Goal: Task Accomplishment & Management: Manage account settings

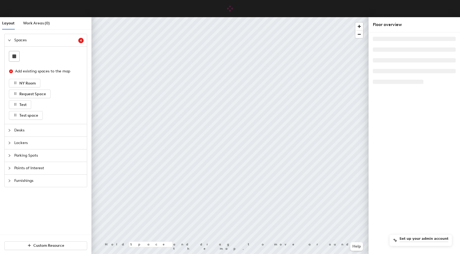
click at [114, 87] on div "Layout Work Areas (0) Spaces 4 Add existing spaces to the map NY Room Request S…" at bounding box center [230, 136] width 460 height 239
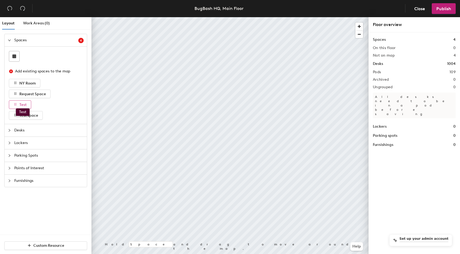
click at [16, 108] on button "Test" at bounding box center [20, 105] width 22 height 9
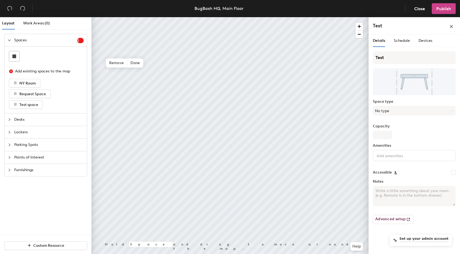
click at [447, 9] on span "Publish" at bounding box center [443, 8] width 15 height 5
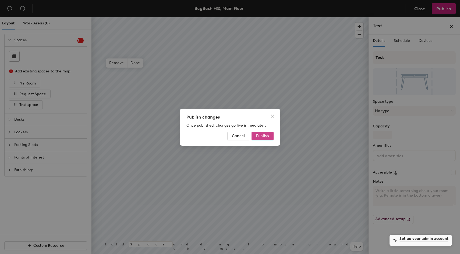
click at [252, 138] on button "Publish" at bounding box center [262, 136] width 22 height 9
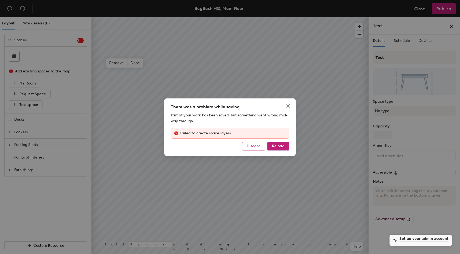
click at [252, 147] on span "Discard" at bounding box center [253, 146] width 14 height 5
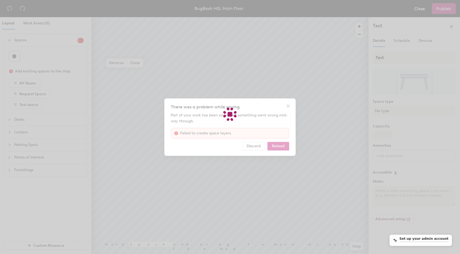
click at [252, 147] on div at bounding box center [230, 127] width 460 height 254
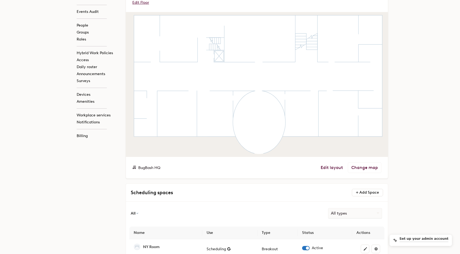
scroll to position [141, 0]
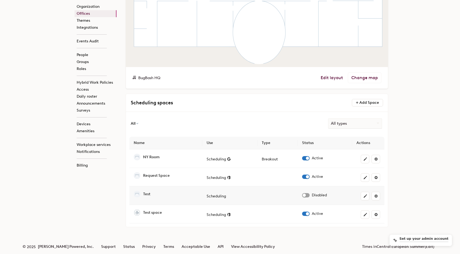
click at [303, 192] on td "Disabled" at bounding box center [324, 196] width 54 height 19
click at [303, 194] on span "button" at bounding box center [306, 195] width 8 height 4
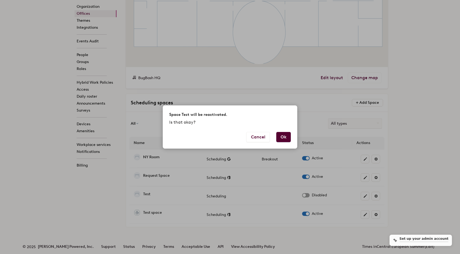
click at [287, 135] on button "Ok" at bounding box center [283, 137] width 15 height 10
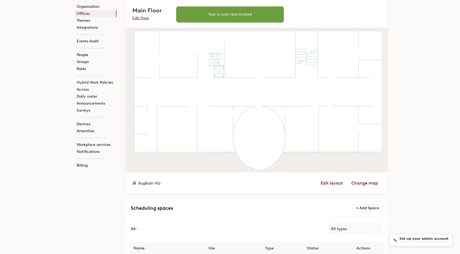
scroll to position [30, 0]
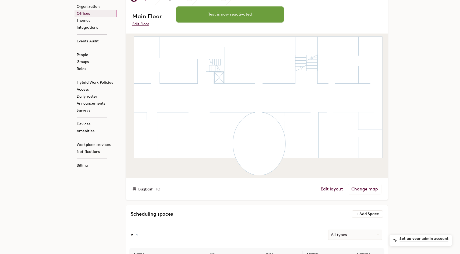
click at [338, 186] on span "Edit layout Change map" at bounding box center [350, 189] width 61 height 11
click at [335, 188] on link "Edit layout" at bounding box center [331, 189] width 22 height 5
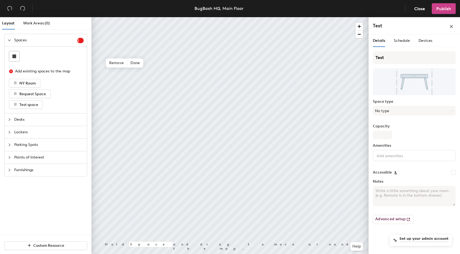
click at [444, 14] on button "Publish" at bounding box center [443, 8] width 24 height 11
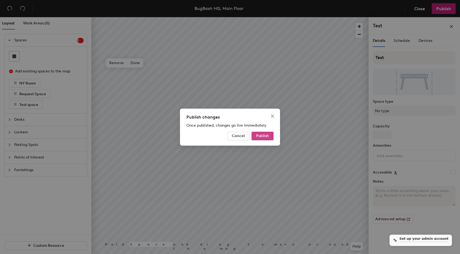
click at [260, 138] on span "Publish" at bounding box center [262, 136] width 13 height 5
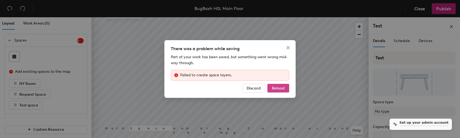
click at [278, 89] on span "Reload" at bounding box center [278, 88] width 13 height 5
